Goal: Task Accomplishment & Management: Manage account settings

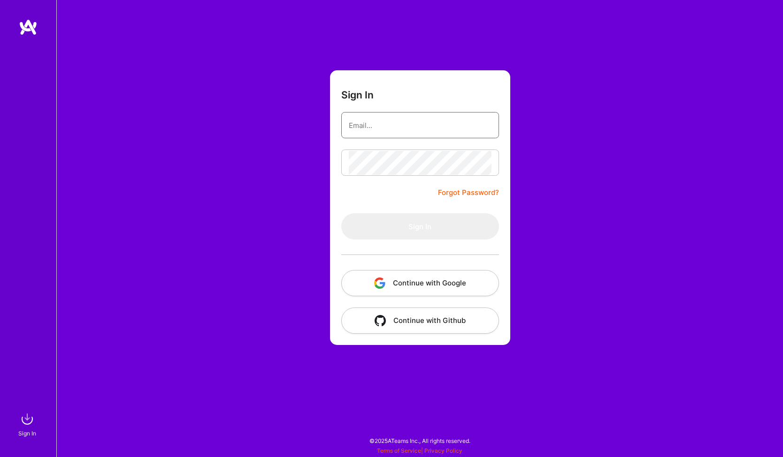
type input "[EMAIL_ADDRESS][DOMAIN_NAME]"
click at [419, 227] on button "Sign In" at bounding box center [420, 226] width 158 height 26
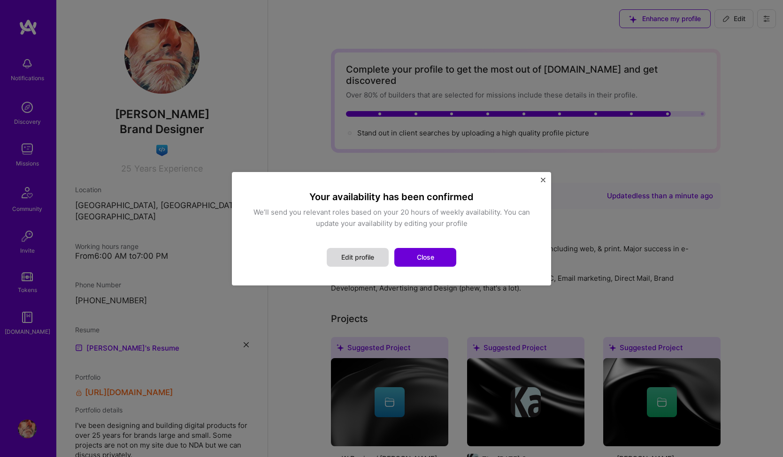
click at [358, 261] on button "Edit profile" at bounding box center [358, 257] width 62 height 19
select select "US"
select select "Right Now"
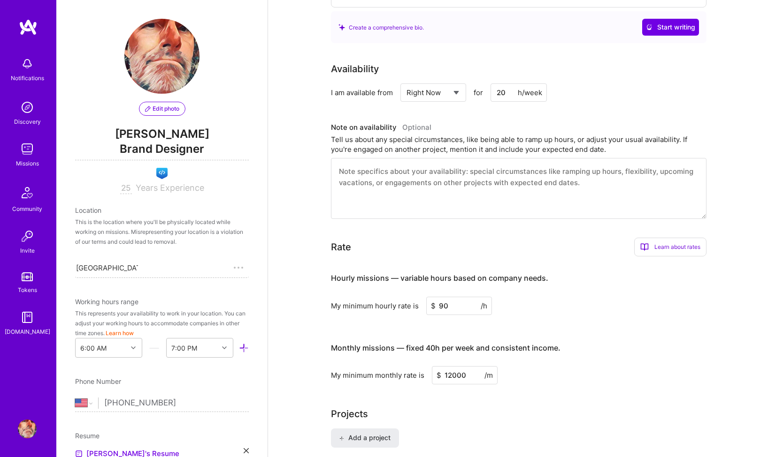
scroll to position [352, 0]
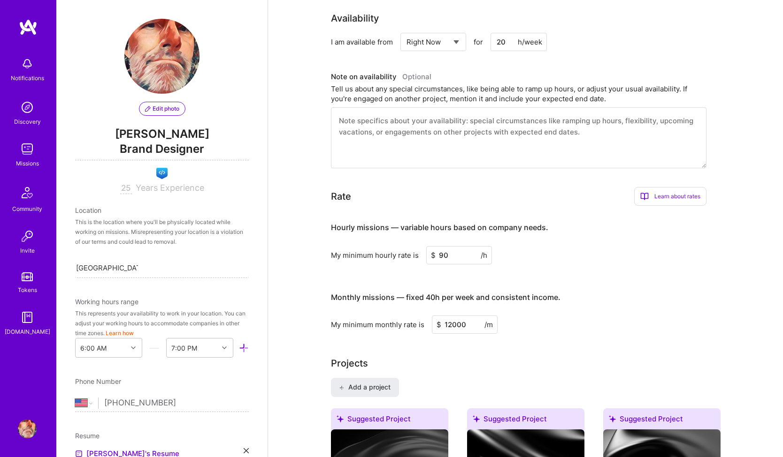
click at [168, 128] on span "[PERSON_NAME]" at bounding box center [162, 134] width 174 height 14
click at [160, 193] on div "25 Years Experience" at bounding box center [162, 188] width 174 height 11
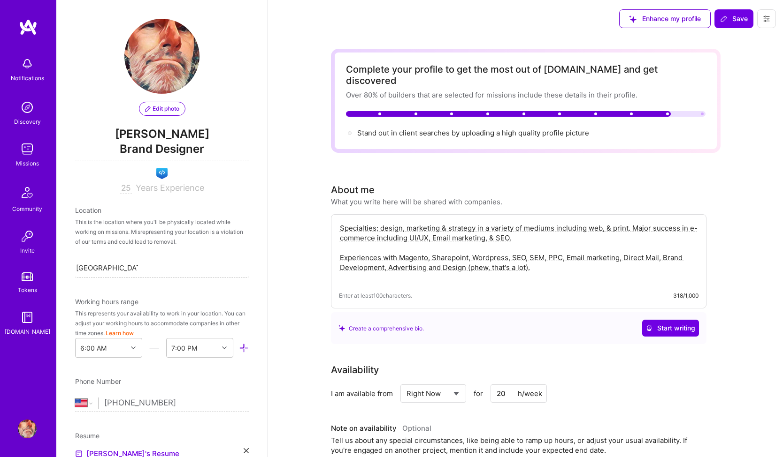
scroll to position [0, 0]
click at [771, 20] on button at bounding box center [766, 18] width 19 height 19
click at [163, 147] on span "Brand Designer" at bounding box center [162, 150] width 174 height 19
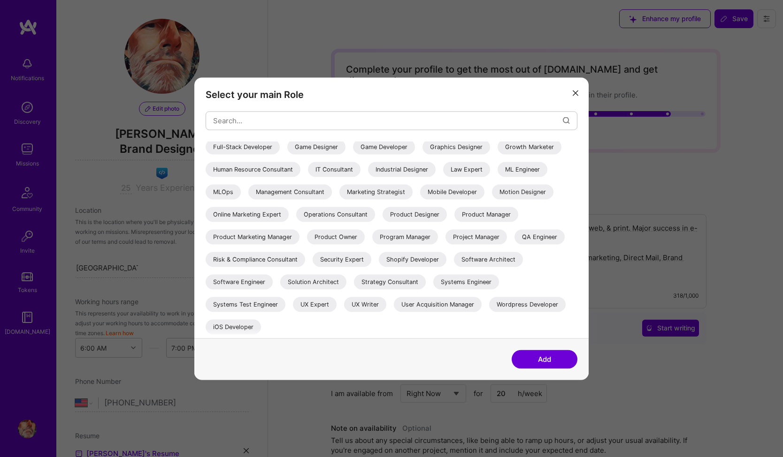
scroll to position [182, 0]
click at [582, 94] on div "Select your main Role AI Architect AI Engineer AI Product Manager AI Researcher…" at bounding box center [391, 207] width 394 height 261
click at [577, 91] on icon "modal" at bounding box center [575, 94] width 6 height 6
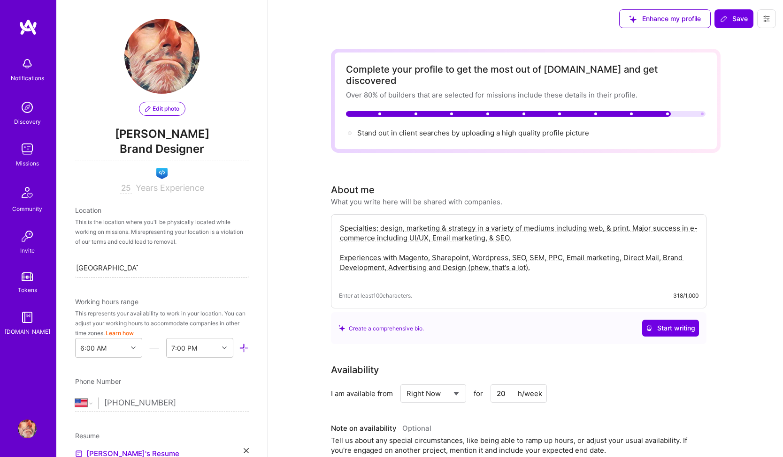
click at [160, 106] on span "Edit photo" at bounding box center [162, 109] width 34 height 8
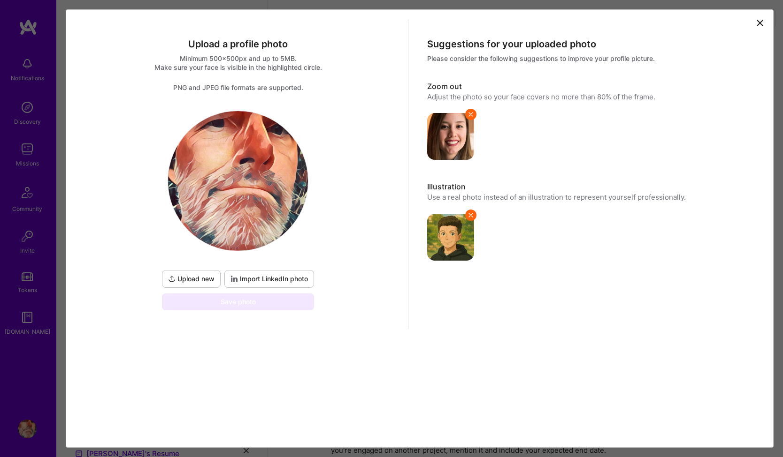
click at [211, 275] on span "Upload new" at bounding box center [191, 278] width 46 height 9
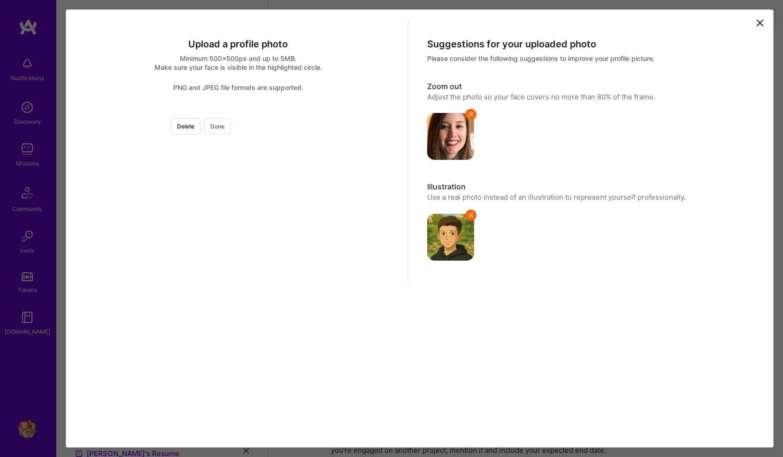
click at [230, 129] on button "Done" at bounding box center [217, 126] width 26 height 16
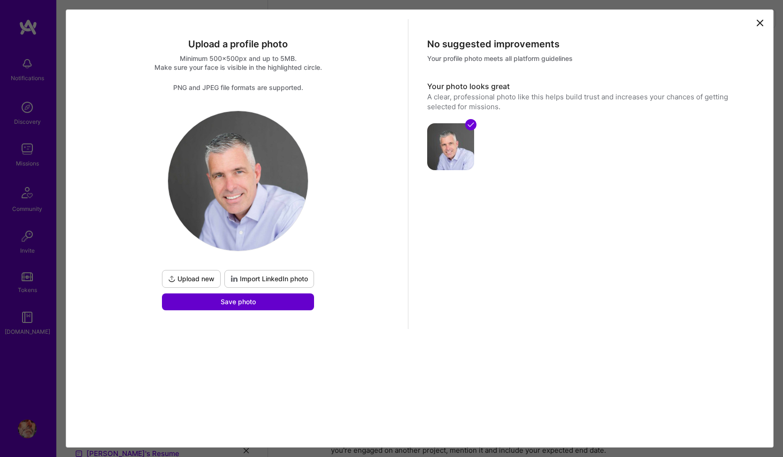
click at [274, 310] on button "Save photo" at bounding box center [238, 302] width 152 height 17
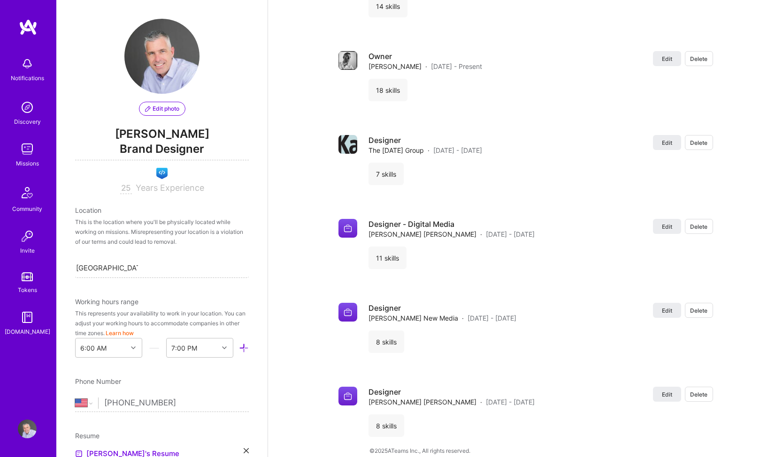
scroll to position [0, 0]
click at [147, 146] on span "Brand Designer" at bounding box center [162, 150] width 174 height 19
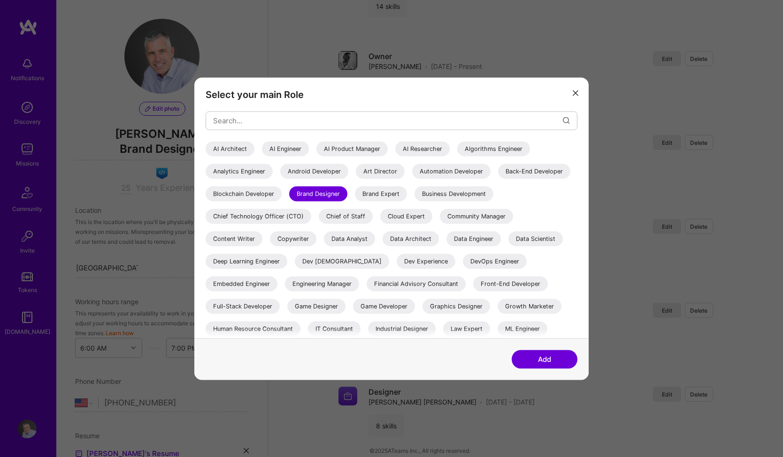
click at [576, 95] on icon "modal" at bounding box center [575, 94] width 6 height 6
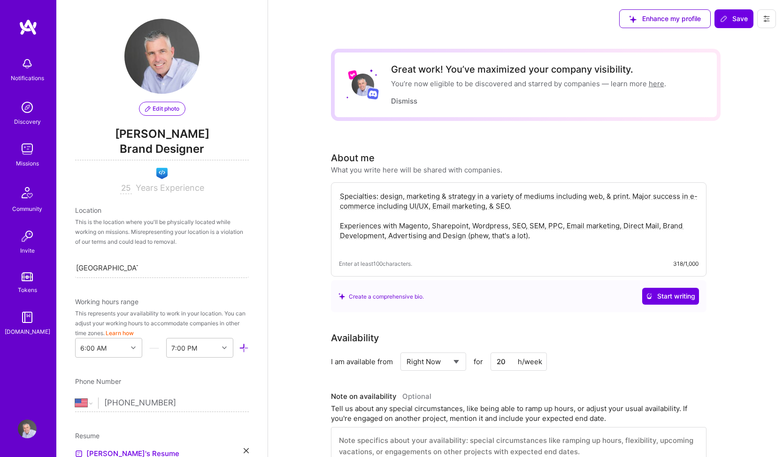
click at [29, 429] on img at bounding box center [27, 429] width 19 height 19
click at [767, 19] on icon at bounding box center [766, 18] width 6 height 1
click at [748, 36] on button "Settings" at bounding box center [740, 40] width 70 height 24
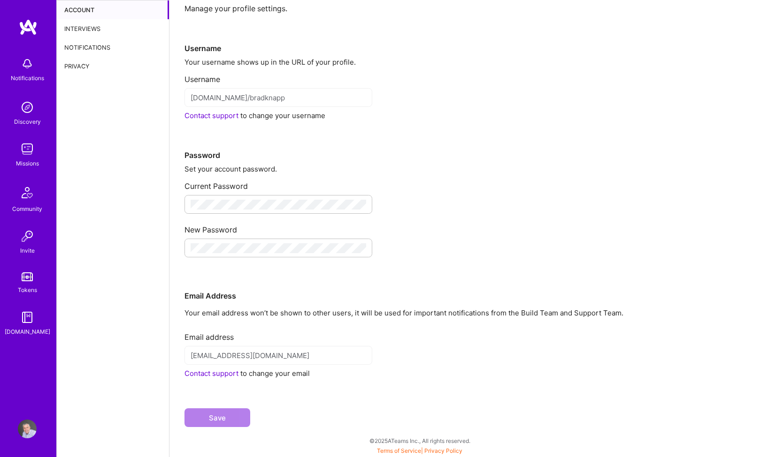
scroll to position [25, 0]
click at [113, 33] on div "Interviews" at bounding box center [113, 28] width 112 height 19
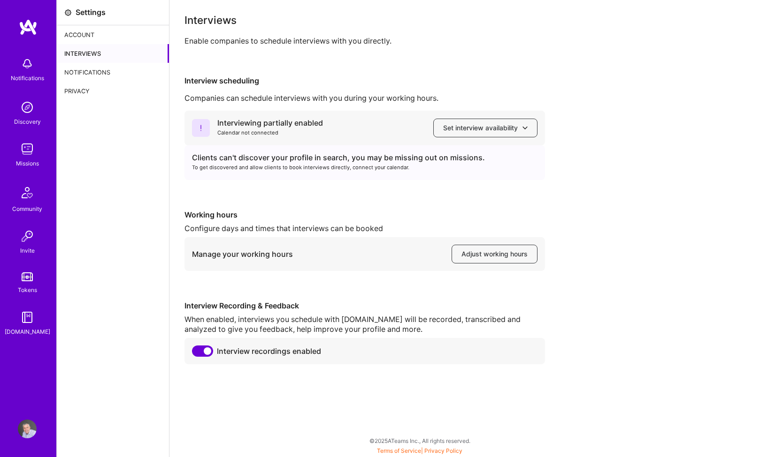
click at [92, 71] on div "Notifications" at bounding box center [113, 72] width 112 height 19
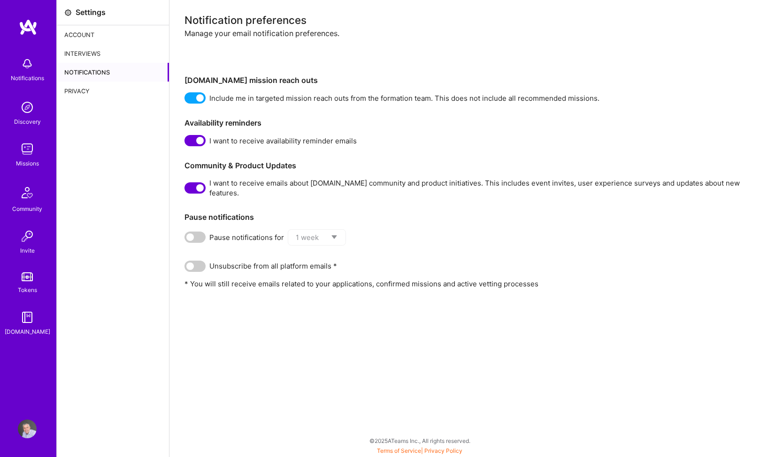
click at [82, 89] on div "Privacy" at bounding box center [113, 91] width 112 height 19
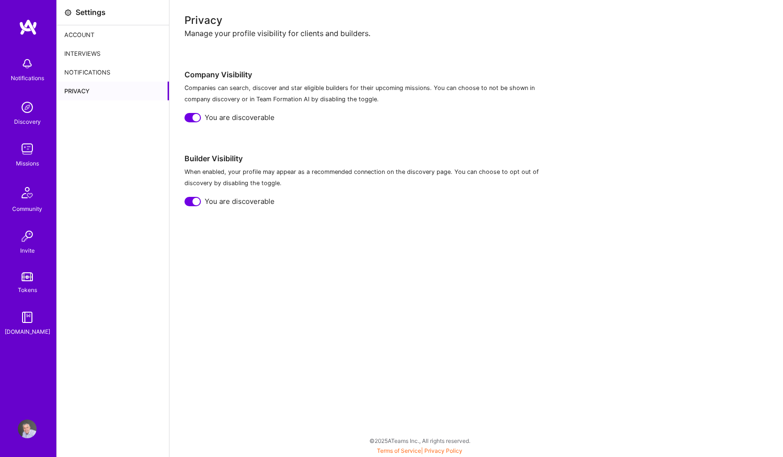
click at [39, 116] on link "Discovery" at bounding box center [27, 112] width 58 height 29
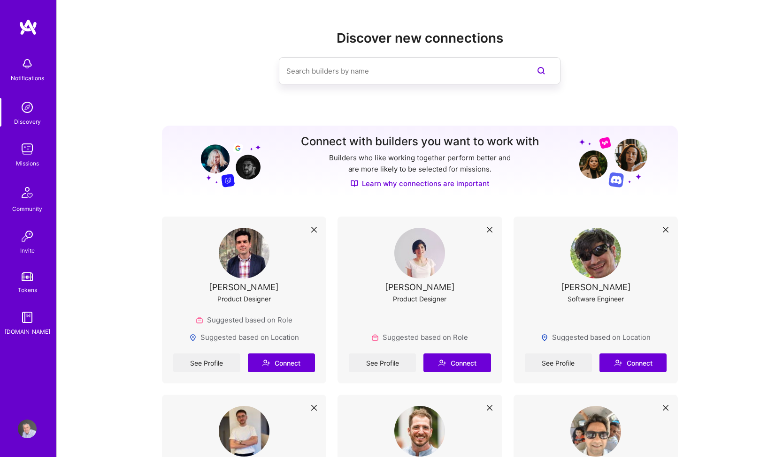
click at [28, 420] on img at bounding box center [27, 429] width 19 height 19
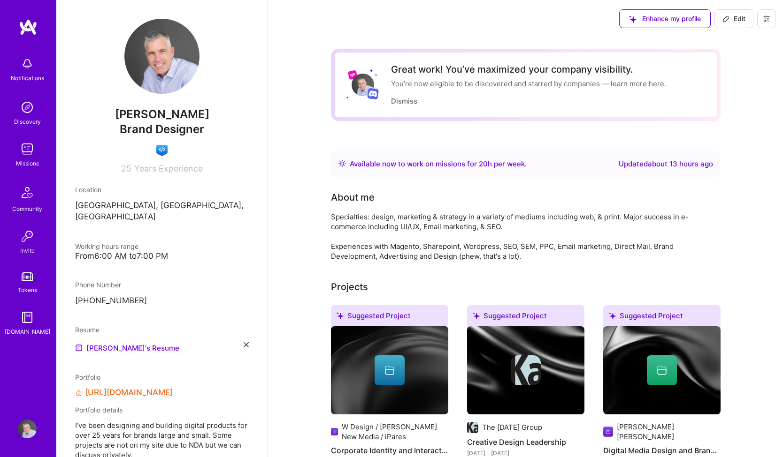
click at [736, 15] on span "Edit" at bounding box center [733, 18] width 23 height 9
select select "US"
select select "Right Now"
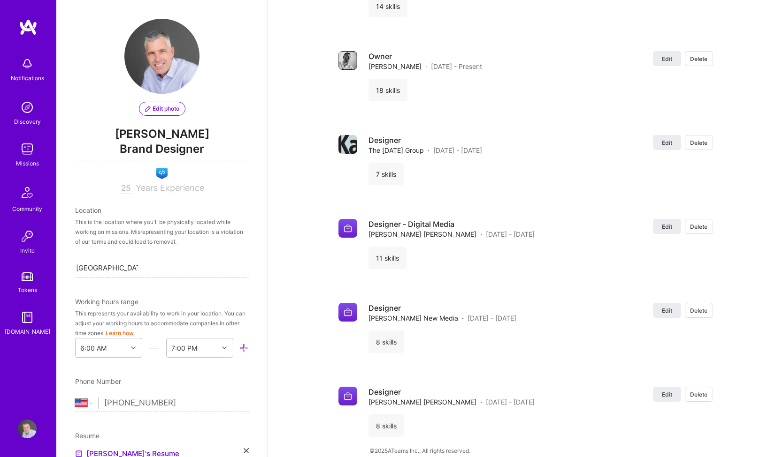
click at [27, 318] on img at bounding box center [27, 317] width 19 height 19
